Goal: Answer question/provide support: Share knowledge or assist other users

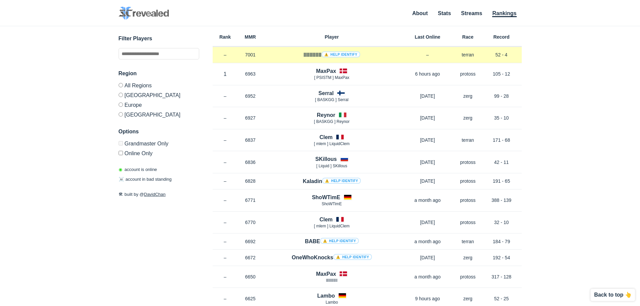
drag, startPoint x: 299, startPoint y: 54, endPoint x: 321, endPoint y: 54, distance: 21.5
click at [321, 54] on div "llllllllllll ⚠️ Help identify" at bounding box center [332, 55] width 138 height 8
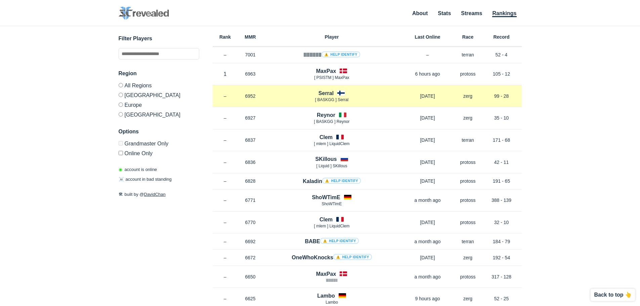
drag, startPoint x: 506, startPoint y: 95, endPoint x: 510, endPoint y: 95, distance: 4.4
click at [510, 95] on p "99 - 28" at bounding box center [501, 96] width 40 height 7
drag, startPoint x: 492, startPoint y: 96, endPoint x: 512, endPoint y: 95, distance: 19.2
click at [513, 96] on p "99 - 28" at bounding box center [501, 96] width 40 height 7
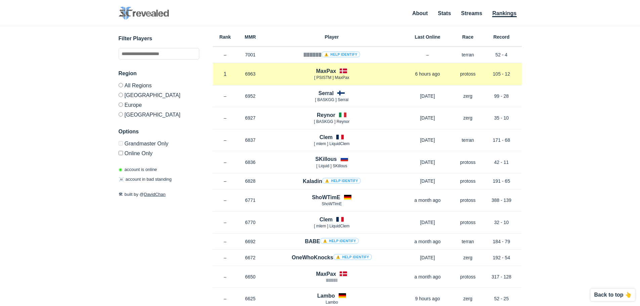
drag, startPoint x: 492, startPoint y: 73, endPoint x: 516, endPoint y: 73, distance: 24.5
click at [516, 73] on p "105 - 12" at bounding box center [501, 74] width 40 height 7
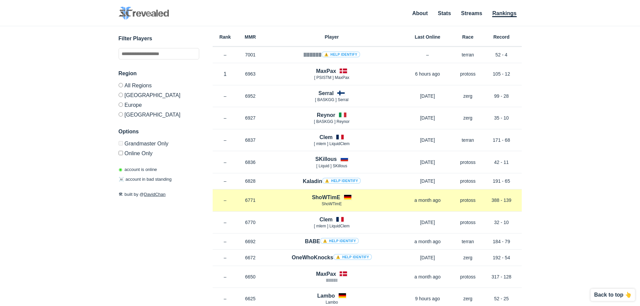
drag, startPoint x: 491, startPoint y: 201, endPoint x: 521, endPoint y: 199, distance: 29.6
click at [519, 199] on p "388 - 139" at bounding box center [501, 200] width 40 height 7
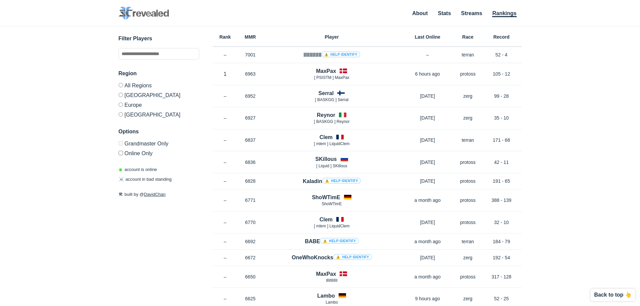
click at [565, 193] on div "✕ Filter Players Region All Regions [GEOGRAPHIC_DATA] [GEOGRAPHIC_DATA] [GEOGRA…" at bounding box center [320, 157] width 626 height 263
drag, startPoint x: 490, startPoint y: 200, endPoint x: 523, endPoint y: 200, distance: 32.6
click at [523, 200] on div "✕ Filter Players Region All Regions [GEOGRAPHIC_DATA] [GEOGRAPHIC_DATA] [GEOGRA…" at bounding box center [320, 157] width 626 height 263
